Goal: Transaction & Acquisition: Purchase product/service

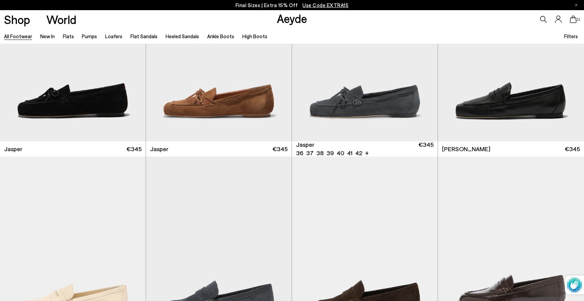
scroll to position [301, 0]
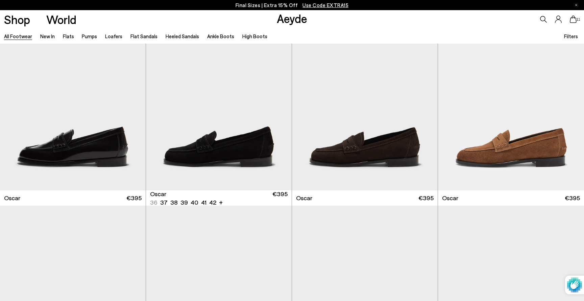
scroll to position [1030, 0]
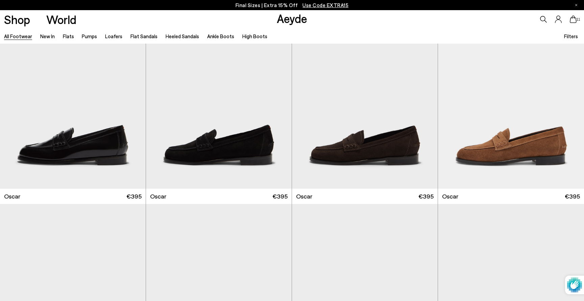
click at [575, 22] on icon at bounding box center [573, 19] width 7 height 7
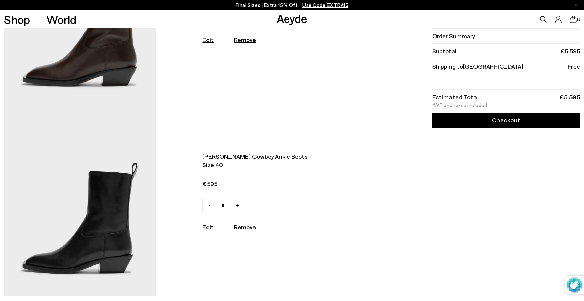
scroll to position [1391, 0]
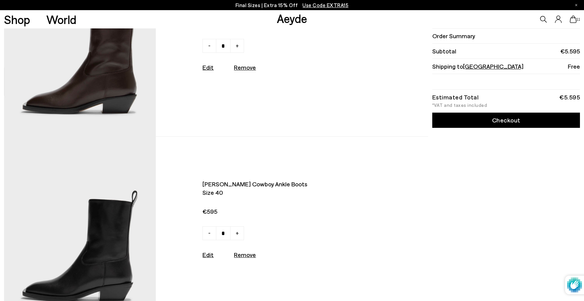
type input "*"
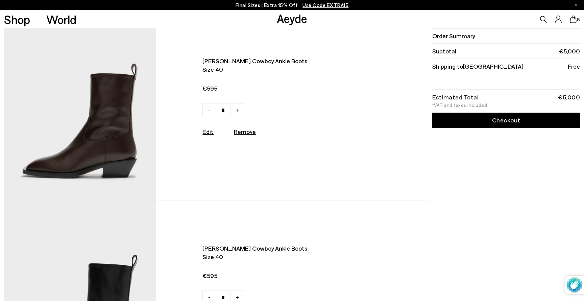
scroll to position [1324, 0]
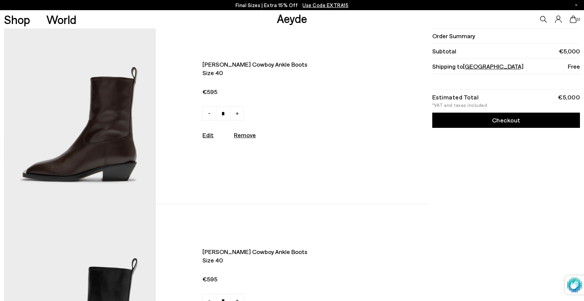
type input "*"
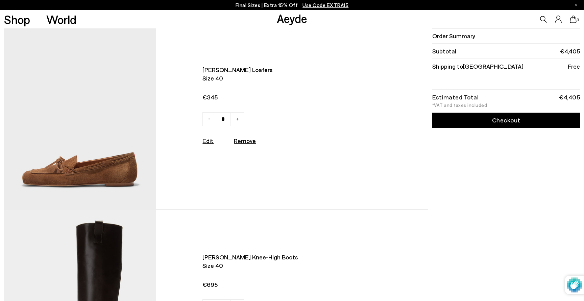
scroll to position [756, 0]
click at [243, 145] on div "Remove" at bounding box center [245, 141] width 22 height 8
click at [249, 143] on u "Remove" at bounding box center [245, 140] width 22 height 7
type input "*"
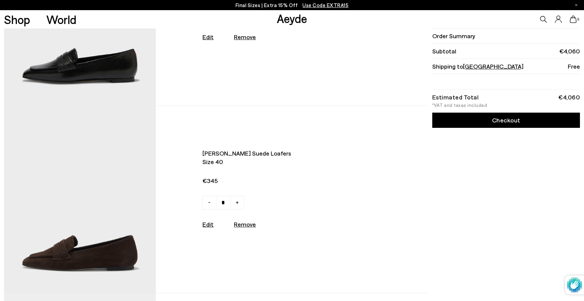
scroll to position [484, 0]
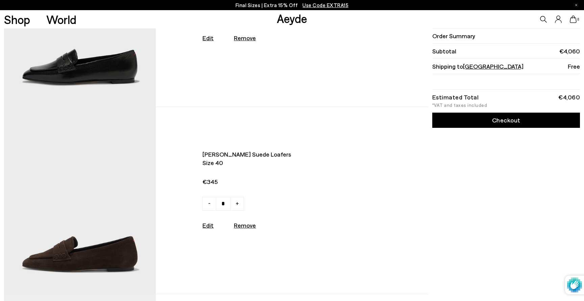
click at [107, 258] on img at bounding box center [80, 200] width 152 height 187
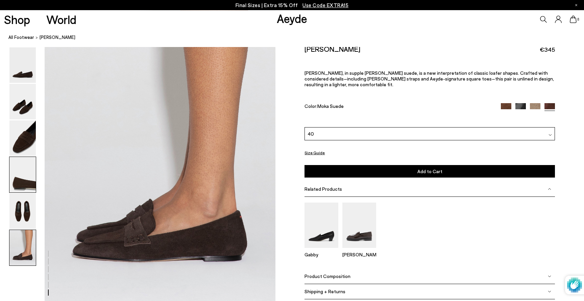
click at [21, 176] on img at bounding box center [22, 175] width 26 height 36
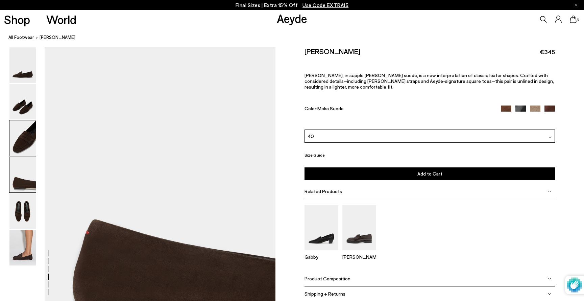
click at [21, 140] on img at bounding box center [22, 138] width 26 height 36
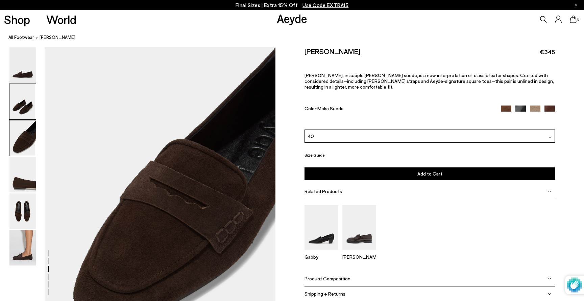
click at [25, 103] on img at bounding box center [22, 102] width 26 height 36
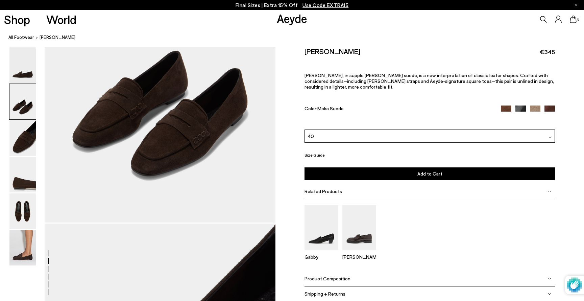
scroll to position [389, 0]
